Goal: Information Seeking & Learning: Learn about a topic

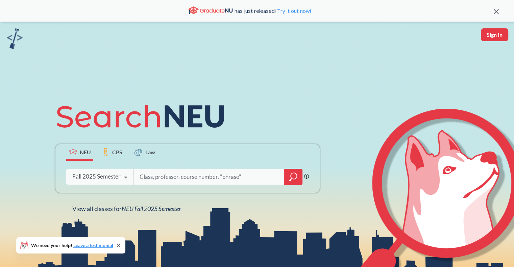
type input "a"
type input "envr2501"
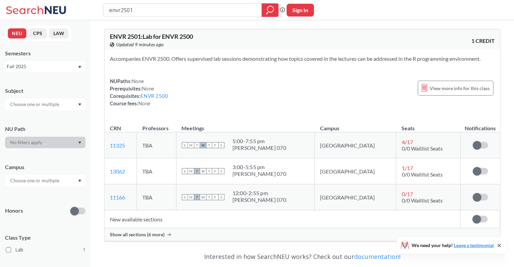
click at [151, 225] on td "New available sections" at bounding box center [282, 219] width 356 height 18
click at [149, 236] on span "Show all sections (6 more)" at bounding box center [137, 235] width 55 height 6
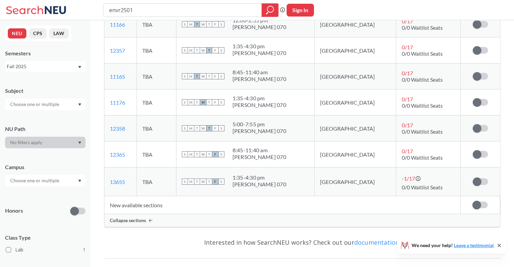
scroll to position [174, 0]
click at [218, 179] on span "F" at bounding box center [215, 181] width 6 height 6
click at [153, 4] on input "envr2501" at bounding box center [182, 9] width 148 height 11
type input "envr2500"
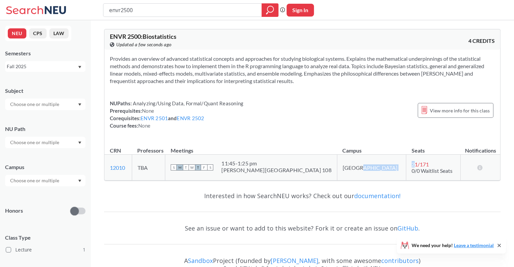
drag, startPoint x: 387, startPoint y: 165, endPoint x: 374, endPoint y: 170, distance: 14.7
click at [374, 170] on tr "12010 View this section on Banner. TBA S M T W T F S 11:45 - 1:25 pm [PERSON_NA…" at bounding box center [302, 168] width 396 height 26
